Goal: Information Seeking & Learning: Learn about a topic

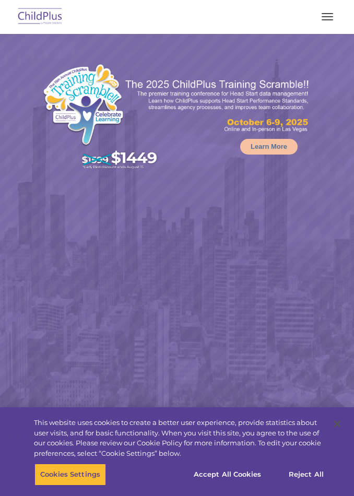
select select "MEDIUM"
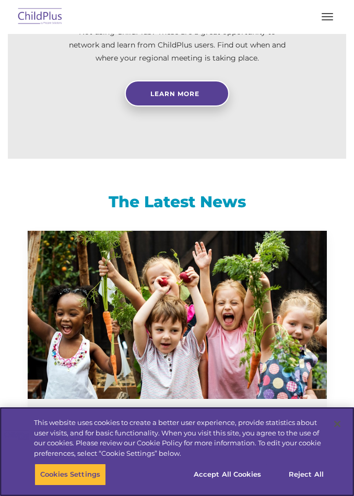
scroll to position [1274, 0]
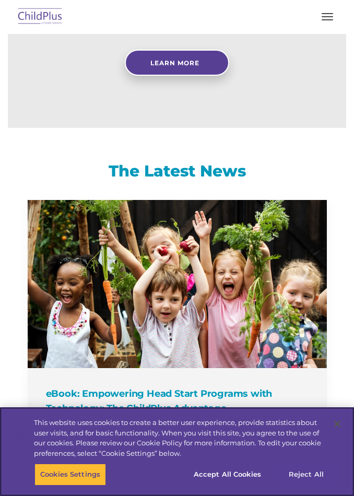
click at [312, 485] on button "Reject All" at bounding box center [305, 474] width 65 height 22
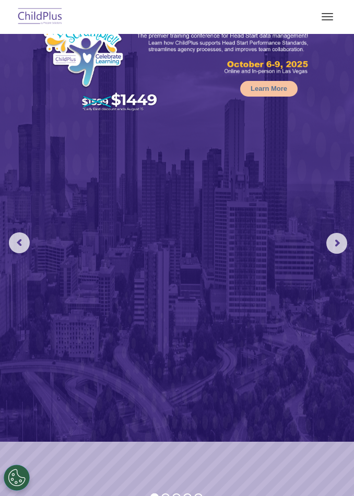
scroll to position [0, 0]
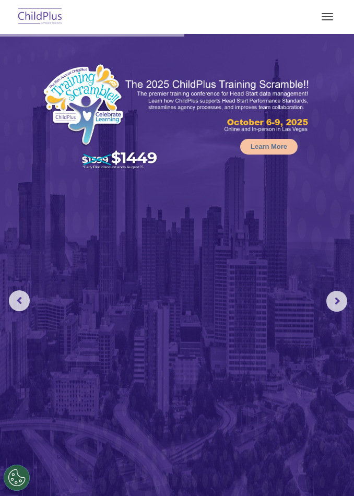
click at [49, 11] on img at bounding box center [40, 17] width 49 height 25
click at [318, 14] on button "button" at bounding box center [327, 16] width 22 height 17
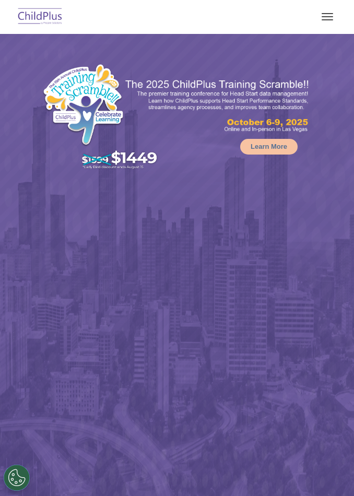
select select "MEDIUM"
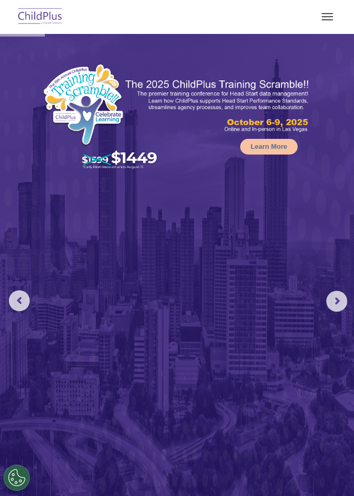
click at [332, 18] on button "button" at bounding box center [327, 16] width 22 height 17
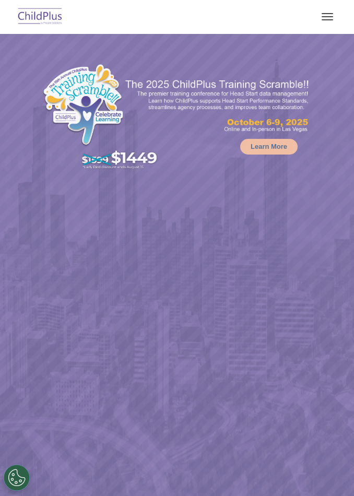
select select "MEDIUM"
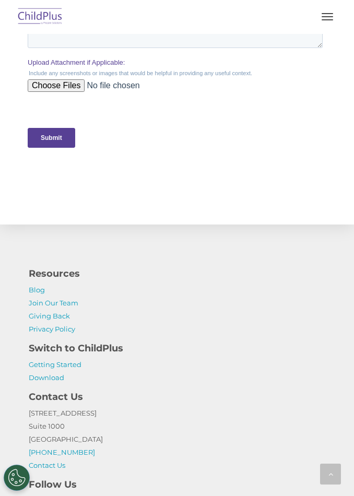
scroll to position [2237, 0]
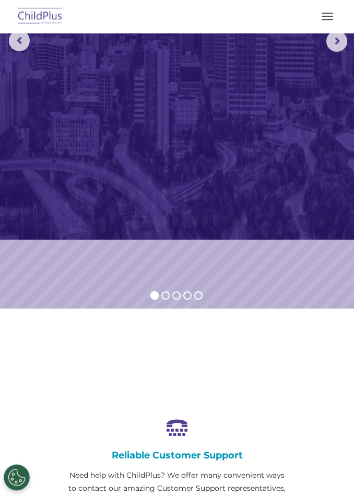
click at [332, 12] on button "button" at bounding box center [327, 16] width 22 height 17
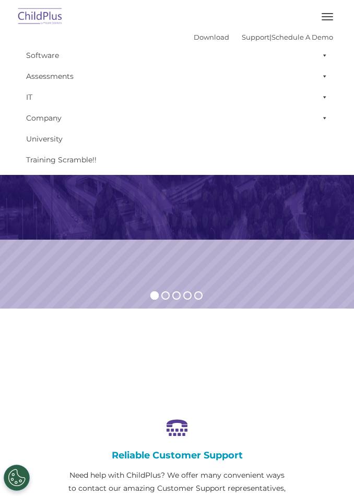
scroll to position [259, 0]
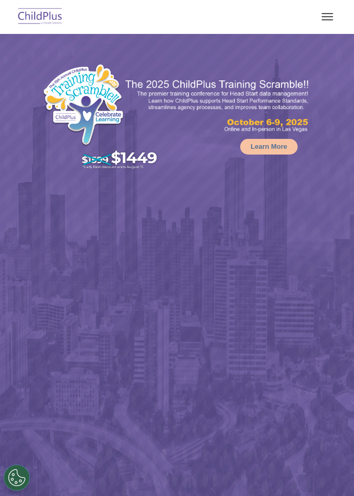
select select "MEDIUM"
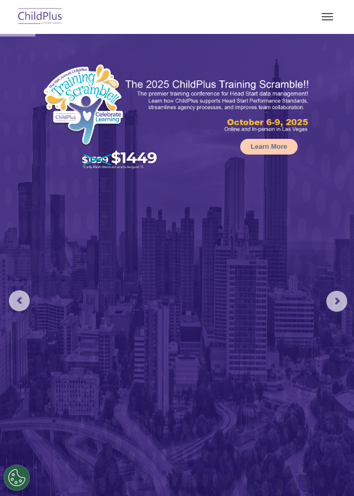
click at [272, 150] on link "Learn More" at bounding box center [268, 147] width 57 height 16
click at [274, 137] on img at bounding box center [177, 266] width 354 height 465
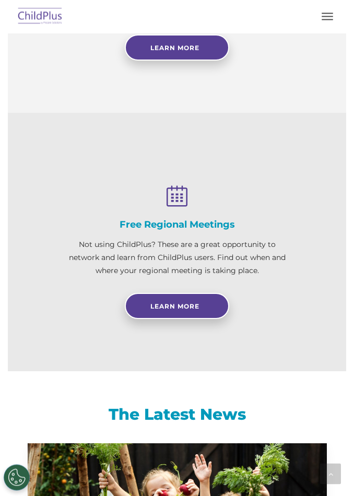
scroll to position [1013, 0]
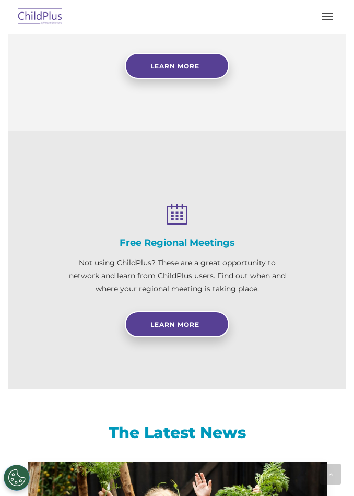
click at [333, 16] on button "button" at bounding box center [327, 16] width 22 height 17
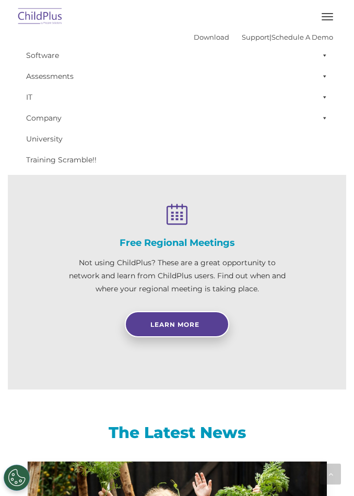
click at [287, 255] on div "Free Regional Meetings Not using ChildPlus? These are a great opportunity to ne…" at bounding box center [177, 265] width 322 height 143
click at [284, 248] on h4 "Free Regional Meetings" at bounding box center [176, 242] width 219 height 11
click at [277, 248] on h4 "Free Regional Meetings" at bounding box center [176, 242] width 219 height 11
